Goal: Task Accomplishment & Management: Manage account settings

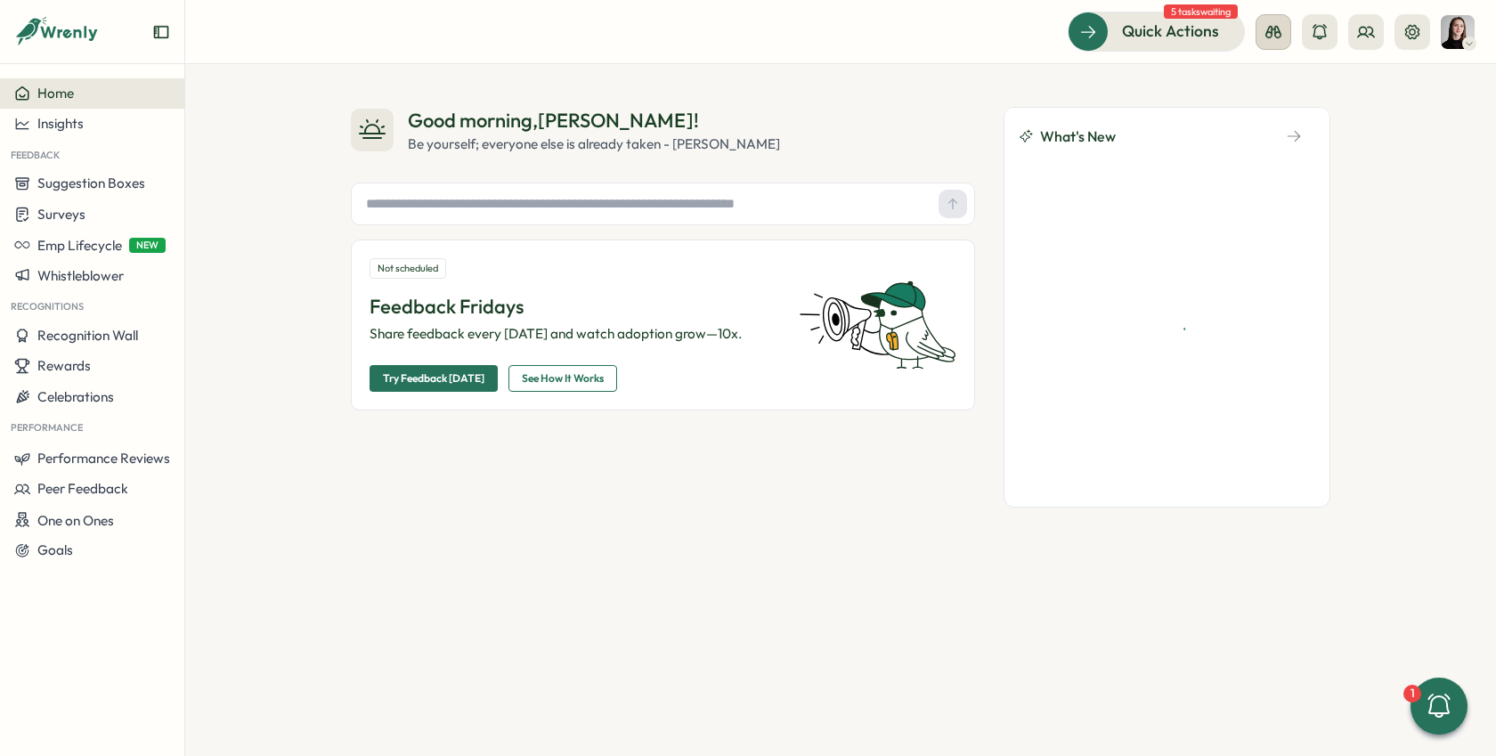
click at [1274, 38] on icon at bounding box center [1274, 32] width 18 height 18
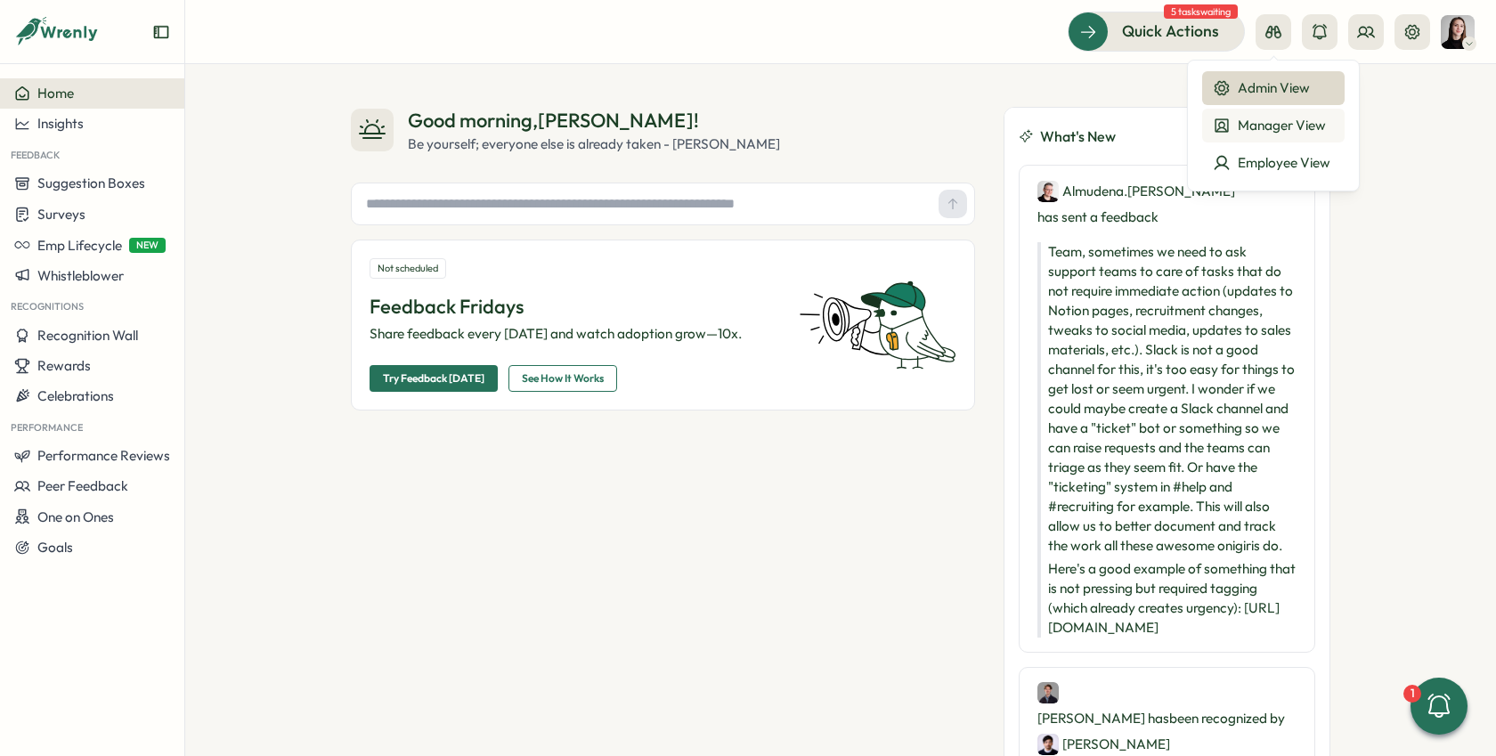
click at [1291, 127] on div "Manager View" at bounding box center [1273, 126] width 121 height 20
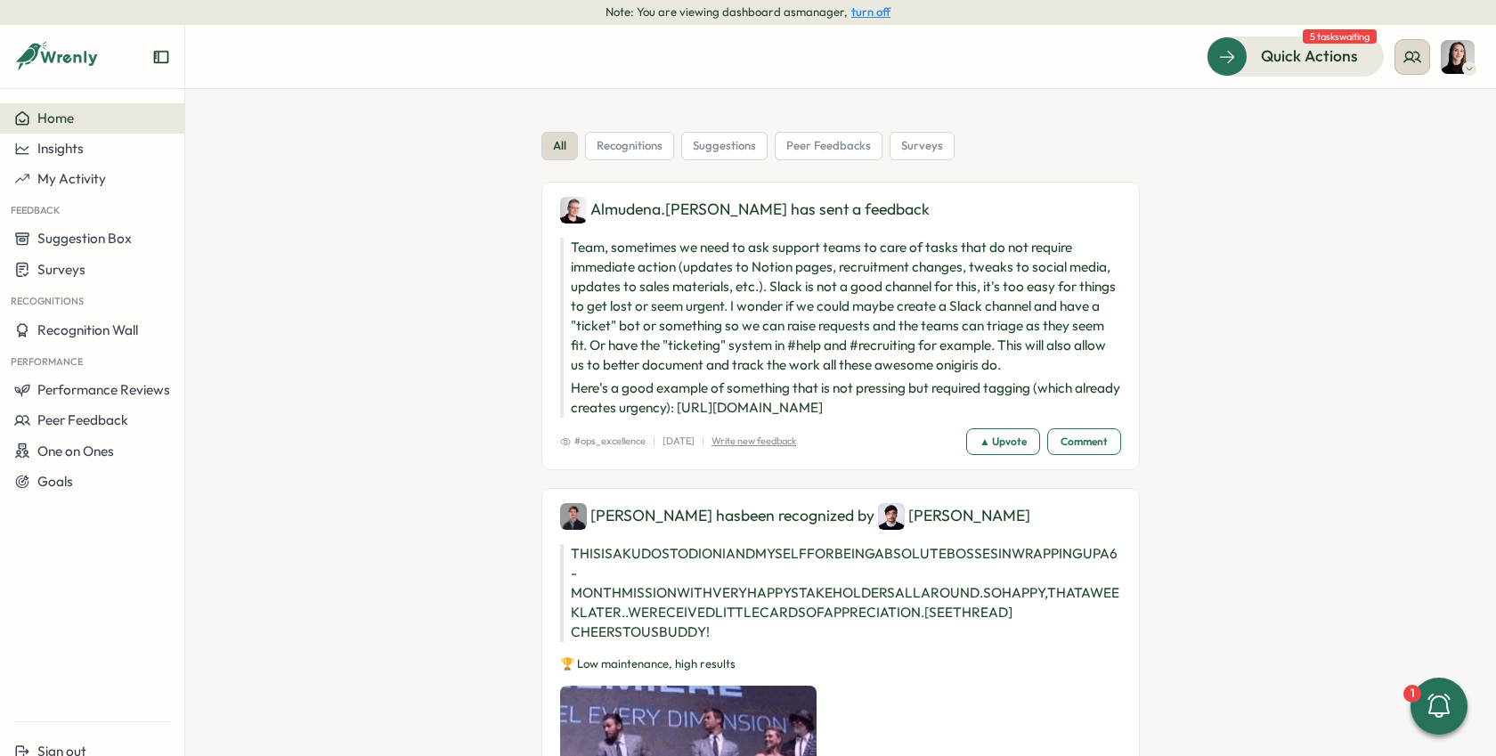
click at [1400, 55] on button at bounding box center [1413, 57] width 36 height 36
click at [812, 54] on div "Quick Actions 5 tasks waiting" at bounding box center [841, 56] width 1268 height 39
click at [875, 13] on button "turn off" at bounding box center [870, 11] width 39 height 13
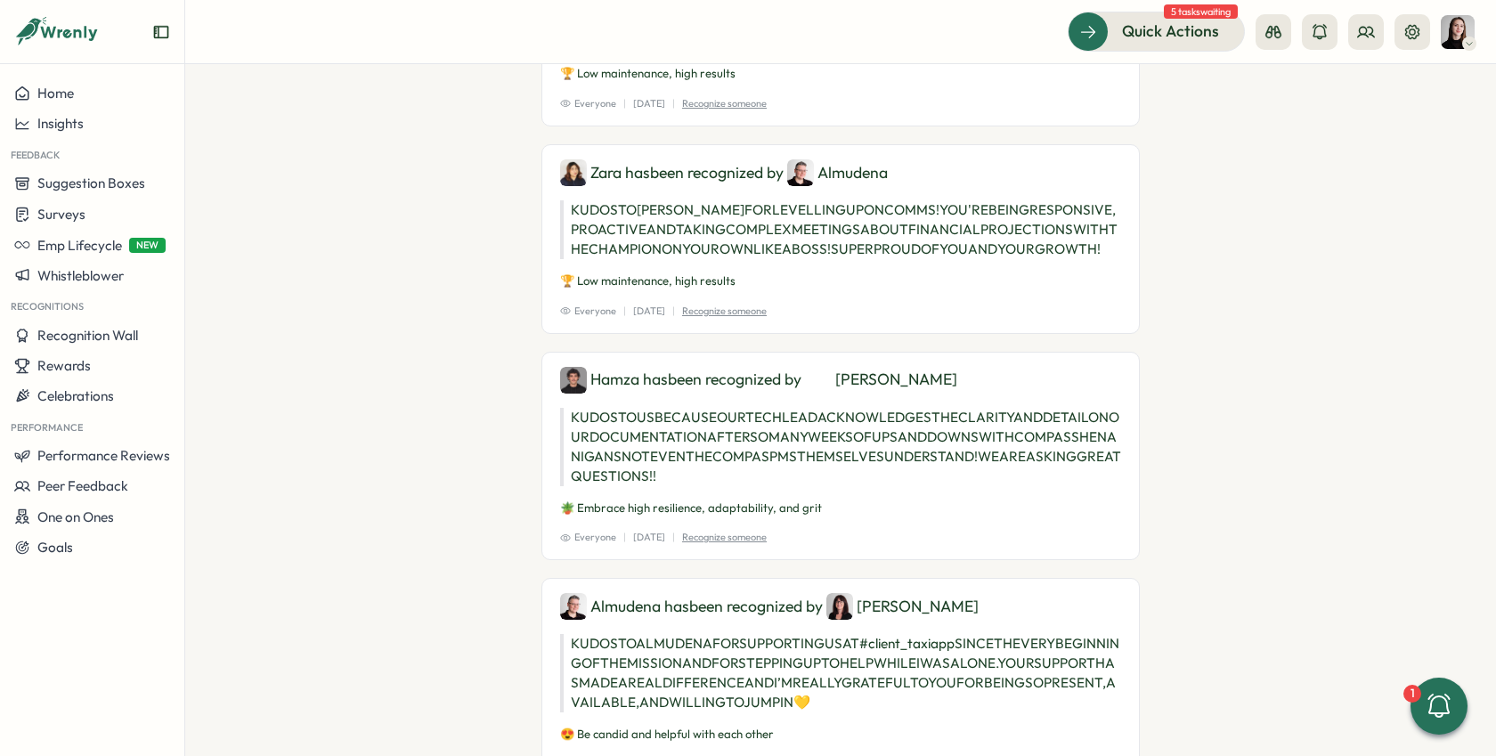
scroll to position [1822, 0]
